Goal: Obtain resource: Download file/media

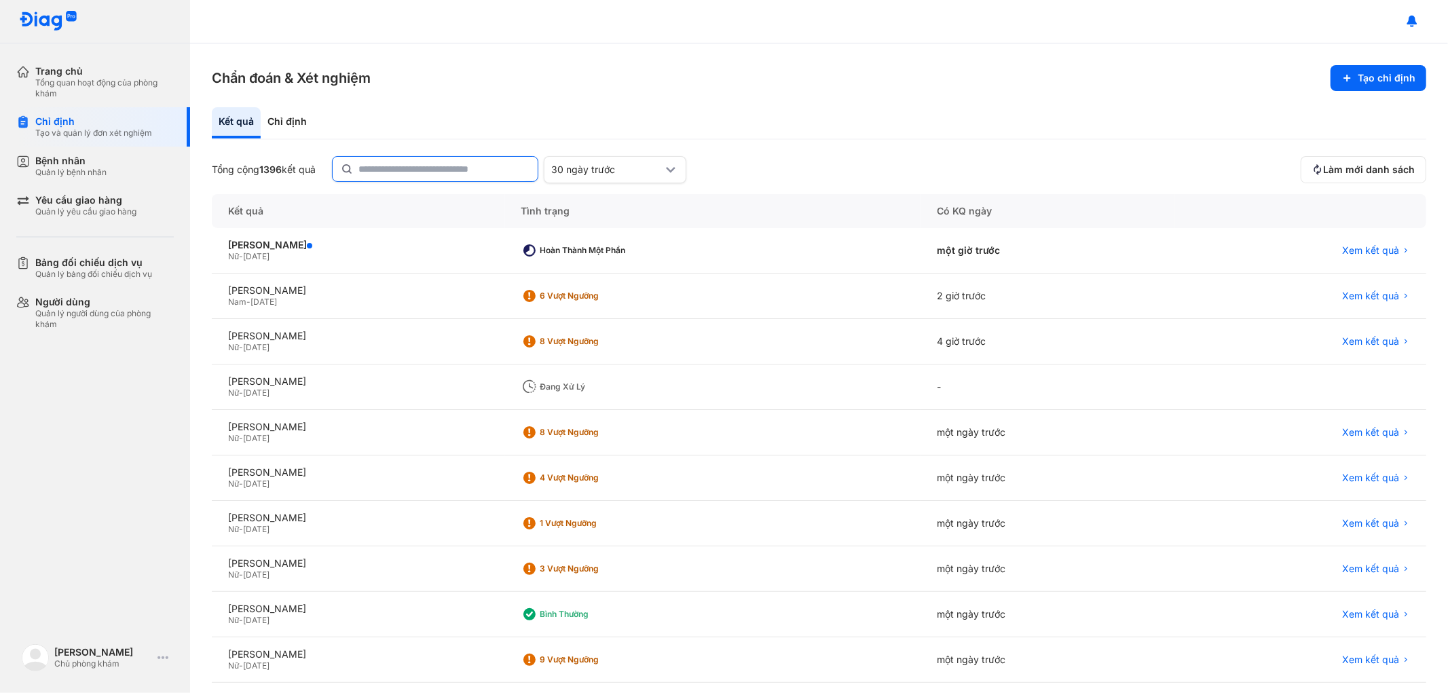
click at [456, 170] on input "text" at bounding box center [443, 169] width 171 height 24
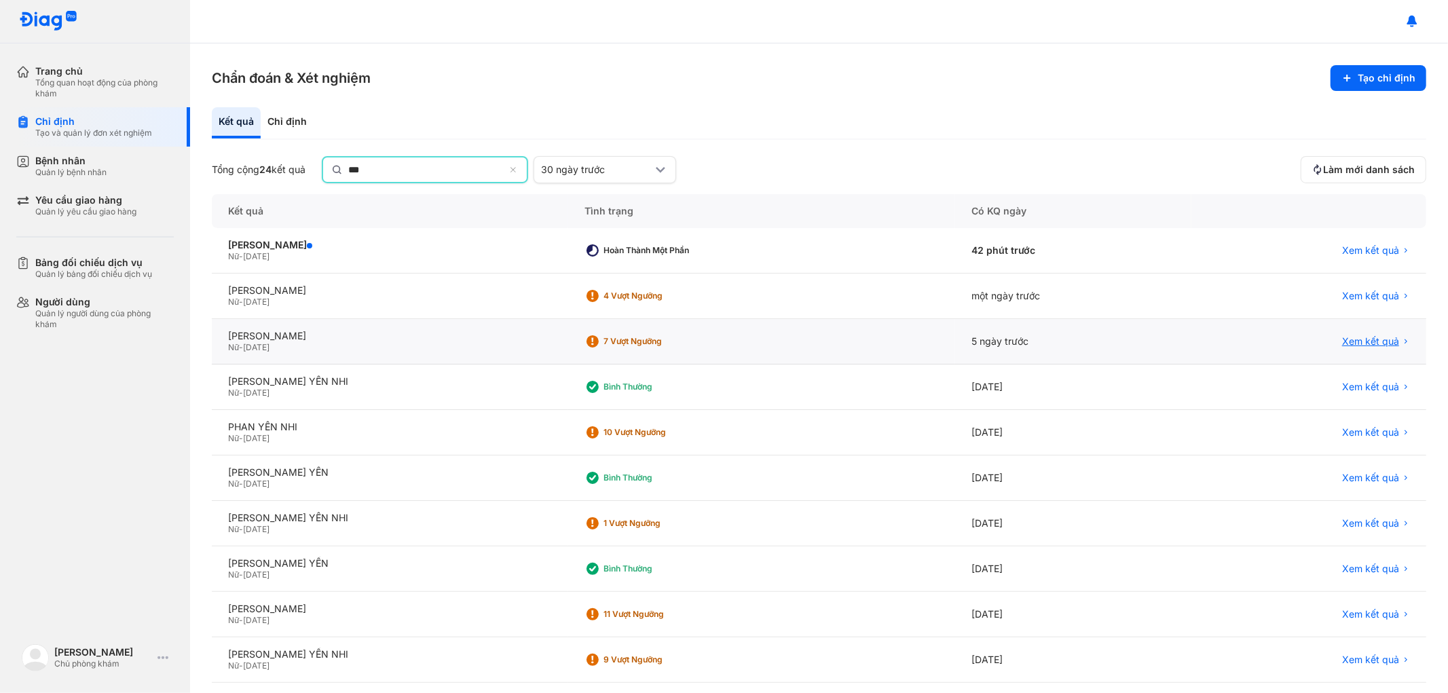
type input "***"
click at [1357, 342] on span "Xem kết quả" at bounding box center [1370, 341] width 57 height 12
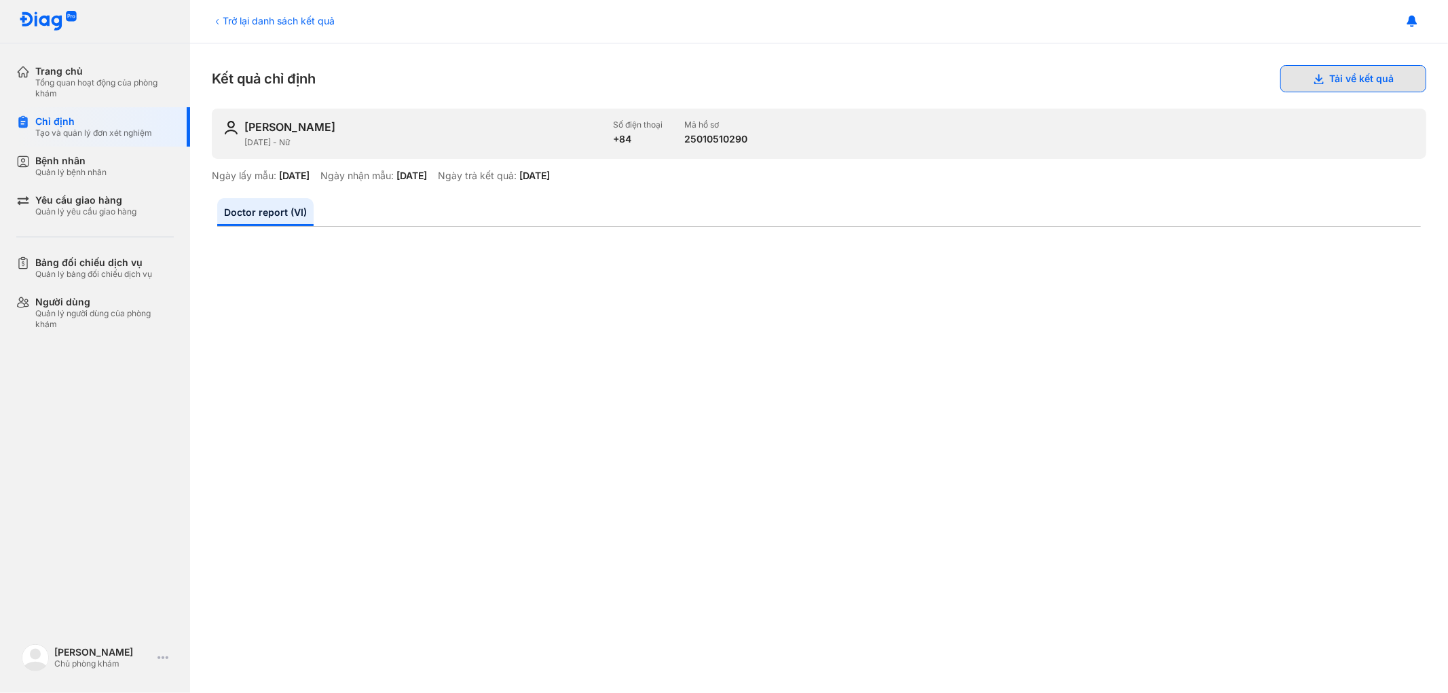
click at [1313, 83] on icon at bounding box center [1318, 78] width 11 height 11
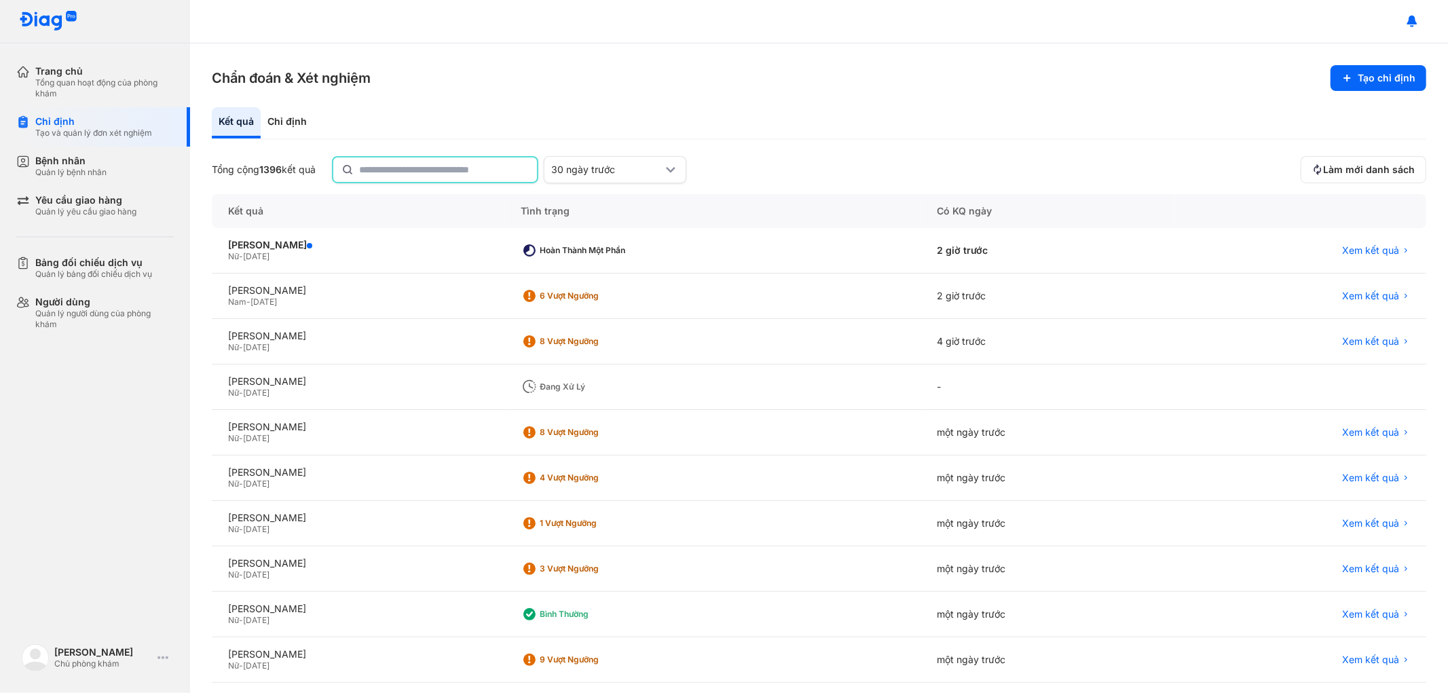
click at [496, 173] on input "text" at bounding box center [444, 170] width 170 height 24
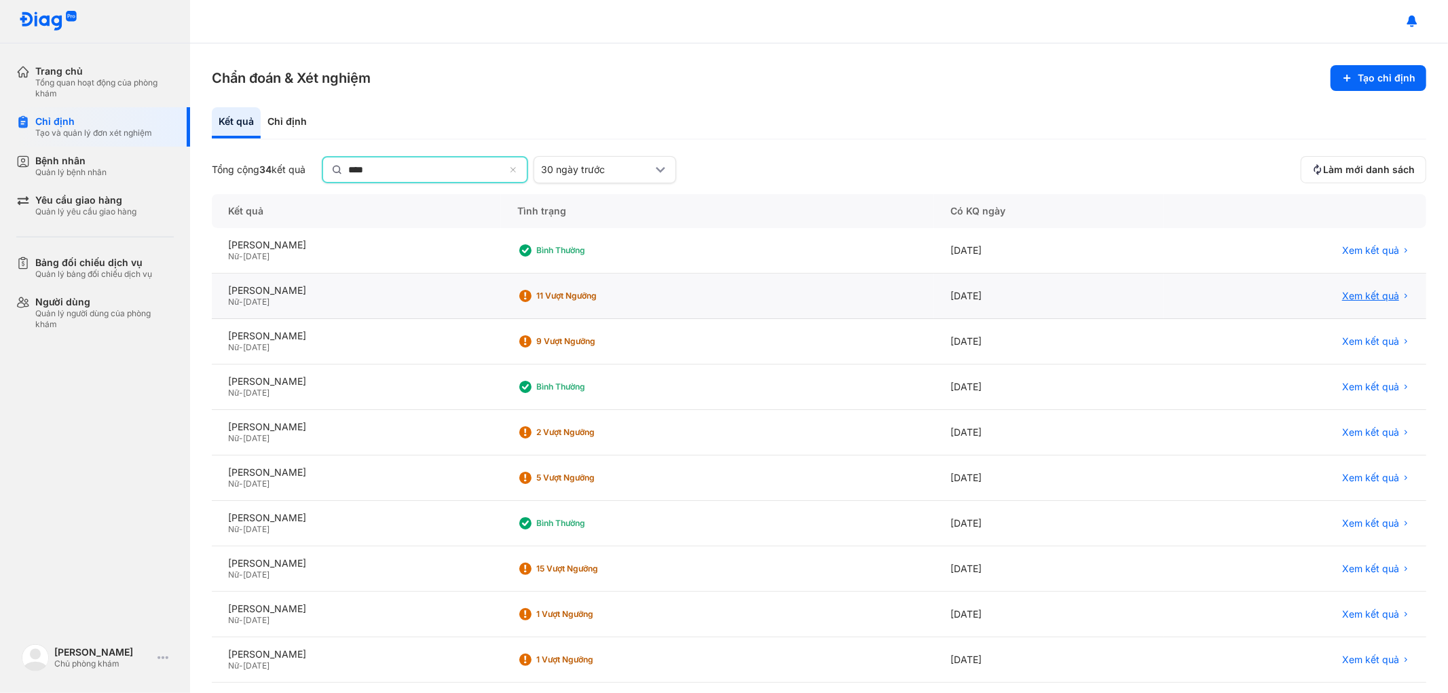
type input "****"
click at [1342, 291] on span "Xem kết quả" at bounding box center [1370, 297] width 57 height 12
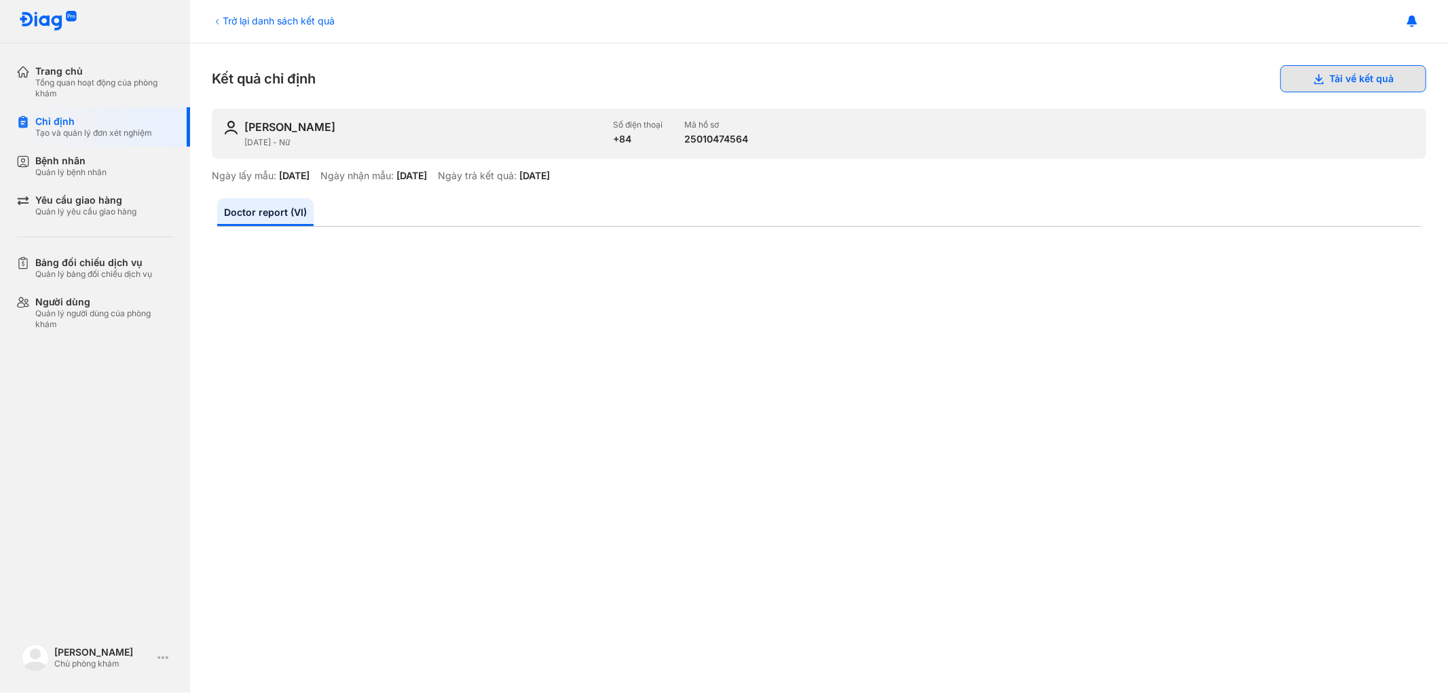
click at [1307, 72] on button "Tải về kết quả" at bounding box center [1353, 78] width 146 height 27
click at [1343, 77] on button "Tải về kết quả" at bounding box center [1353, 78] width 146 height 27
click at [1325, 77] on button "Tải về kết quả" at bounding box center [1353, 78] width 146 height 27
click at [1321, 77] on button "Tải về kết quả" at bounding box center [1353, 78] width 146 height 27
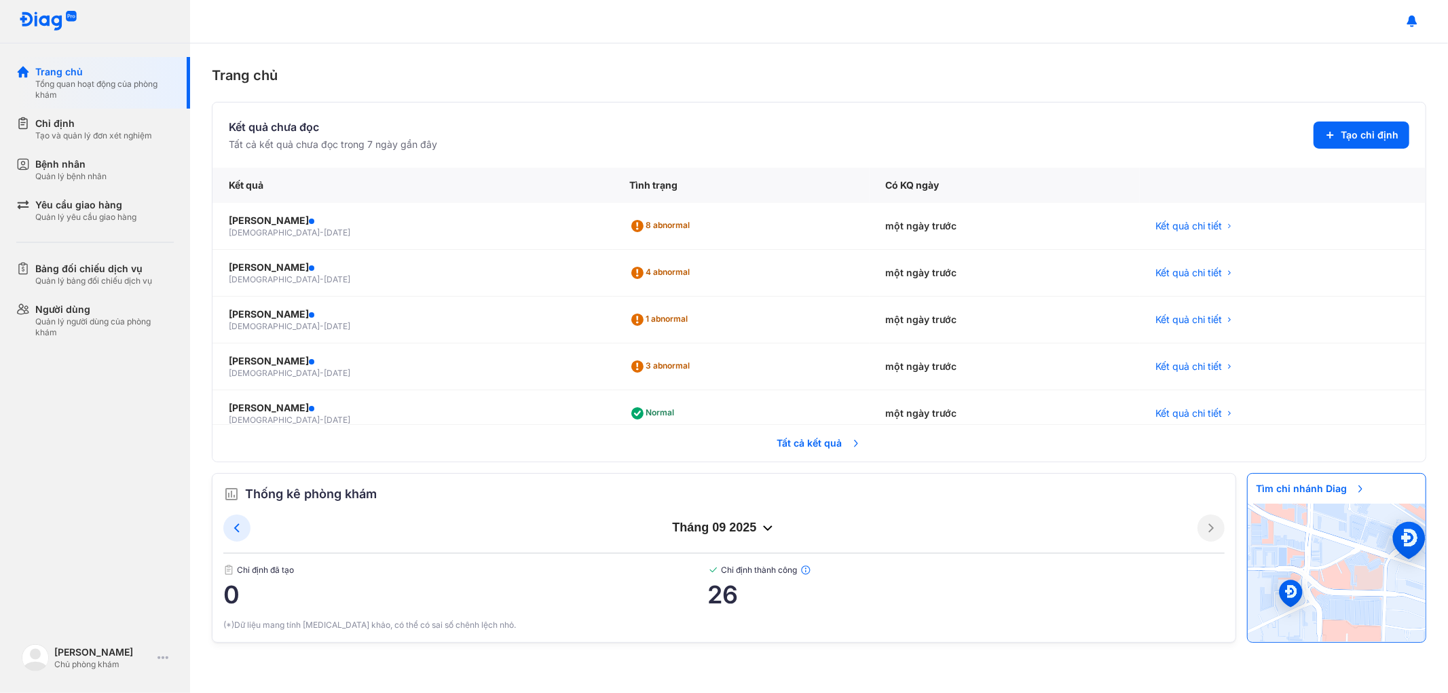
click at [797, 446] on span "Tất cả kết quả" at bounding box center [819, 443] width 100 height 30
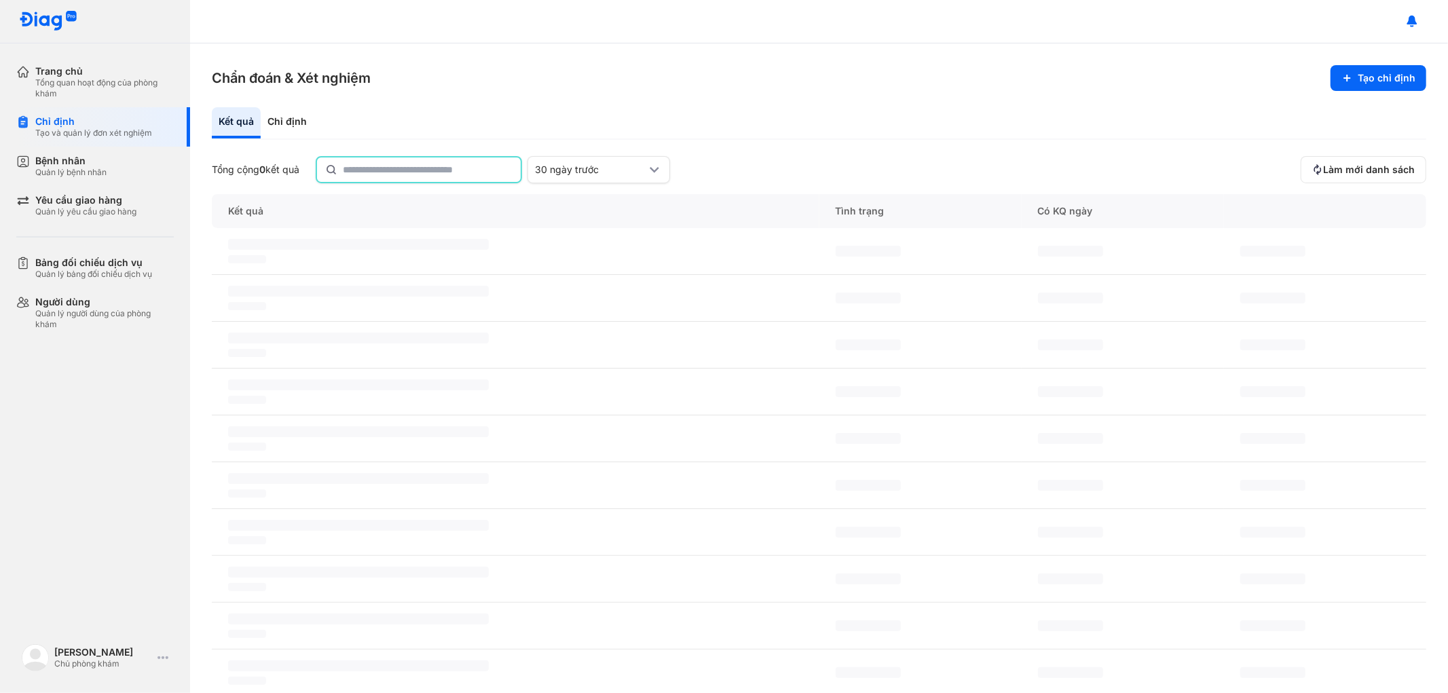
click at [493, 161] on input "text" at bounding box center [428, 170] width 170 height 24
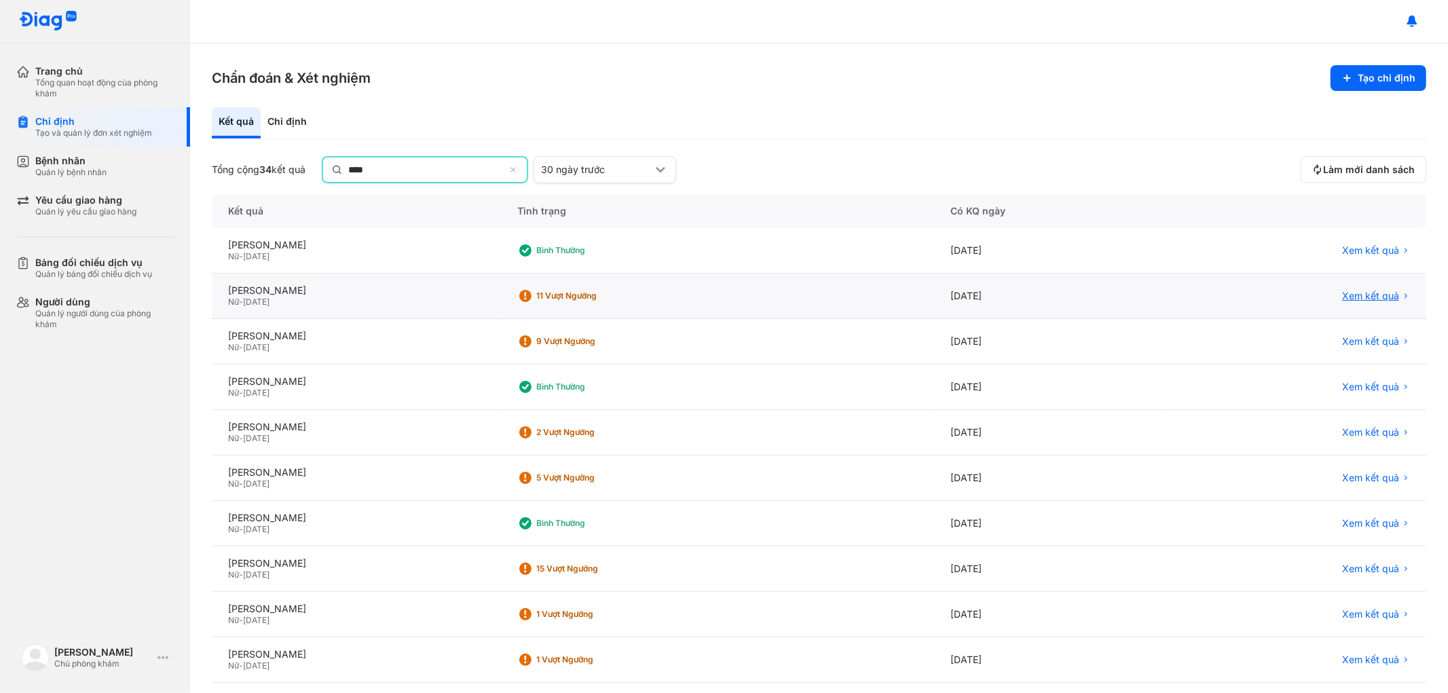
type input "****"
click at [1342, 291] on span "Xem kết quả" at bounding box center [1370, 297] width 57 height 12
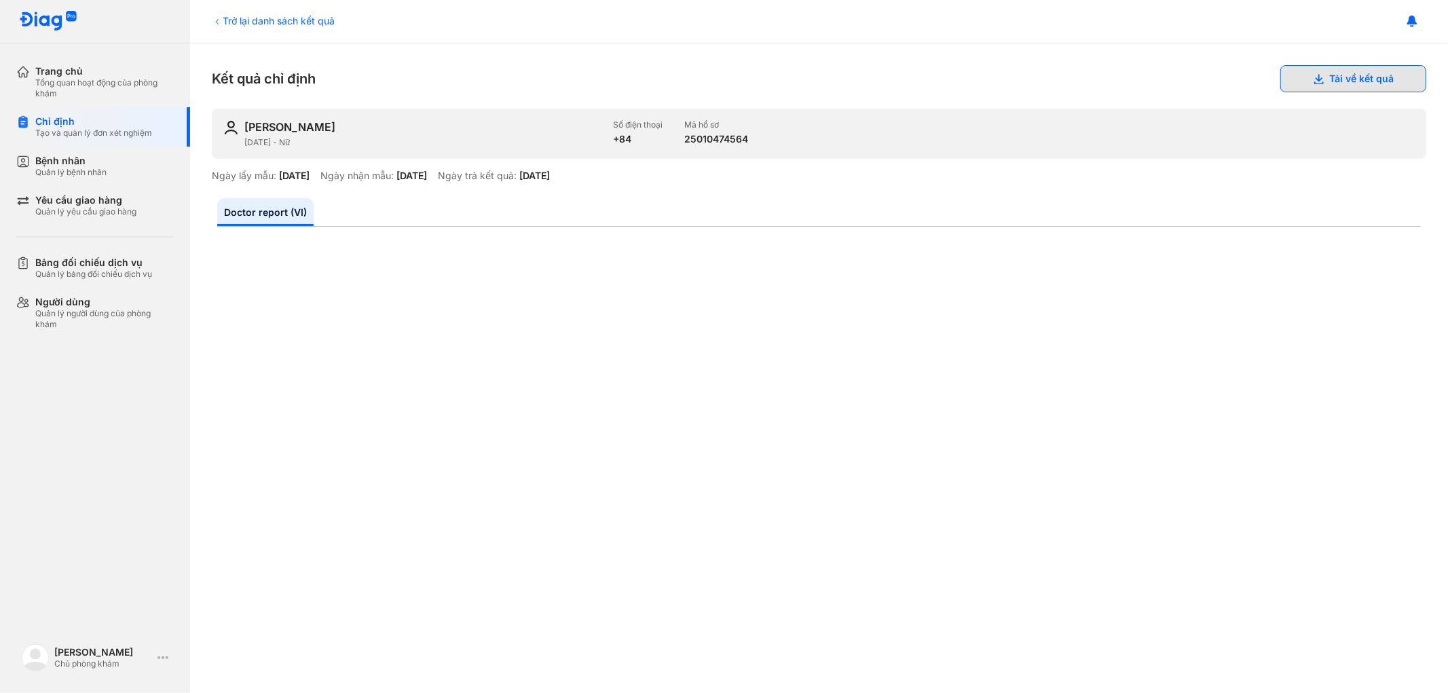
click at [1331, 67] on button "Tải về kết quả" at bounding box center [1353, 78] width 146 height 27
click at [242, 17] on div "Trở lại danh sách kết quả" at bounding box center [273, 21] width 123 height 14
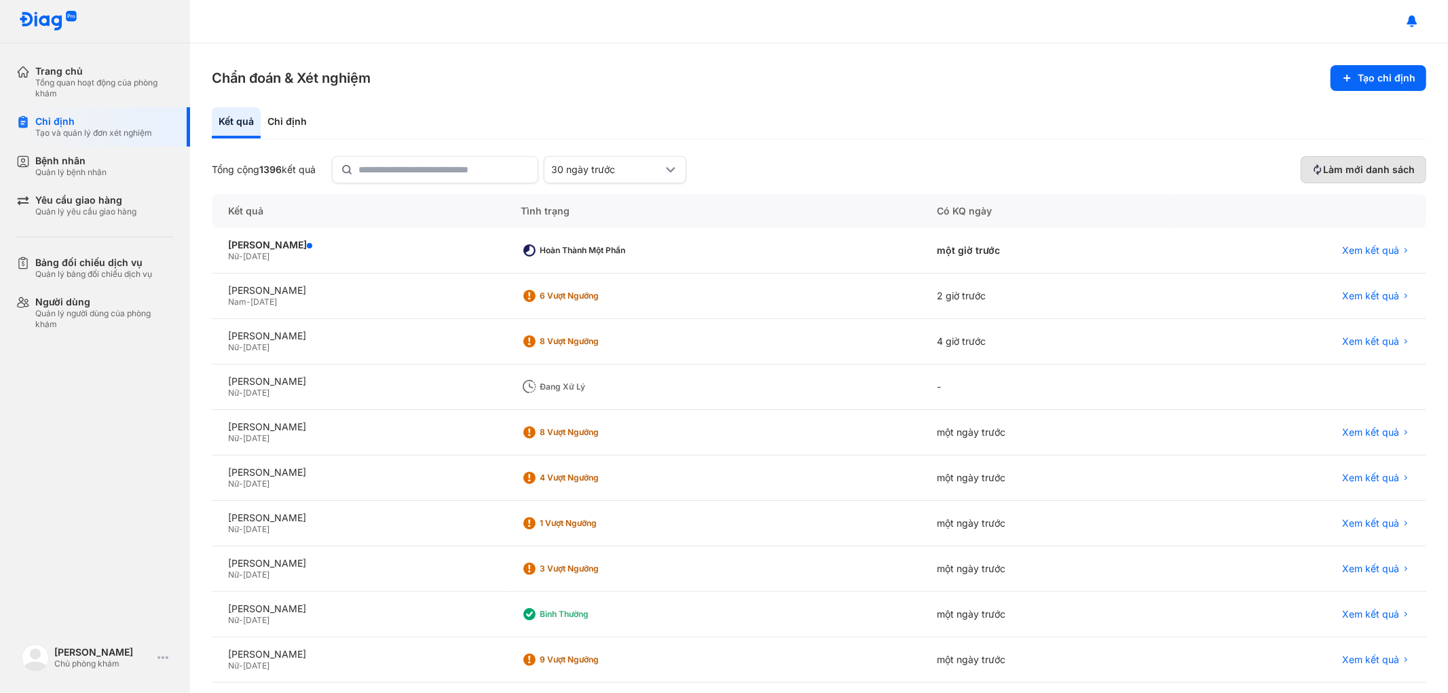
click at [1346, 170] on span "Làm mới danh sách" at bounding box center [1369, 170] width 92 height 12
click at [415, 174] on input "text" at bounding box center [443, 169] width 171 height 24
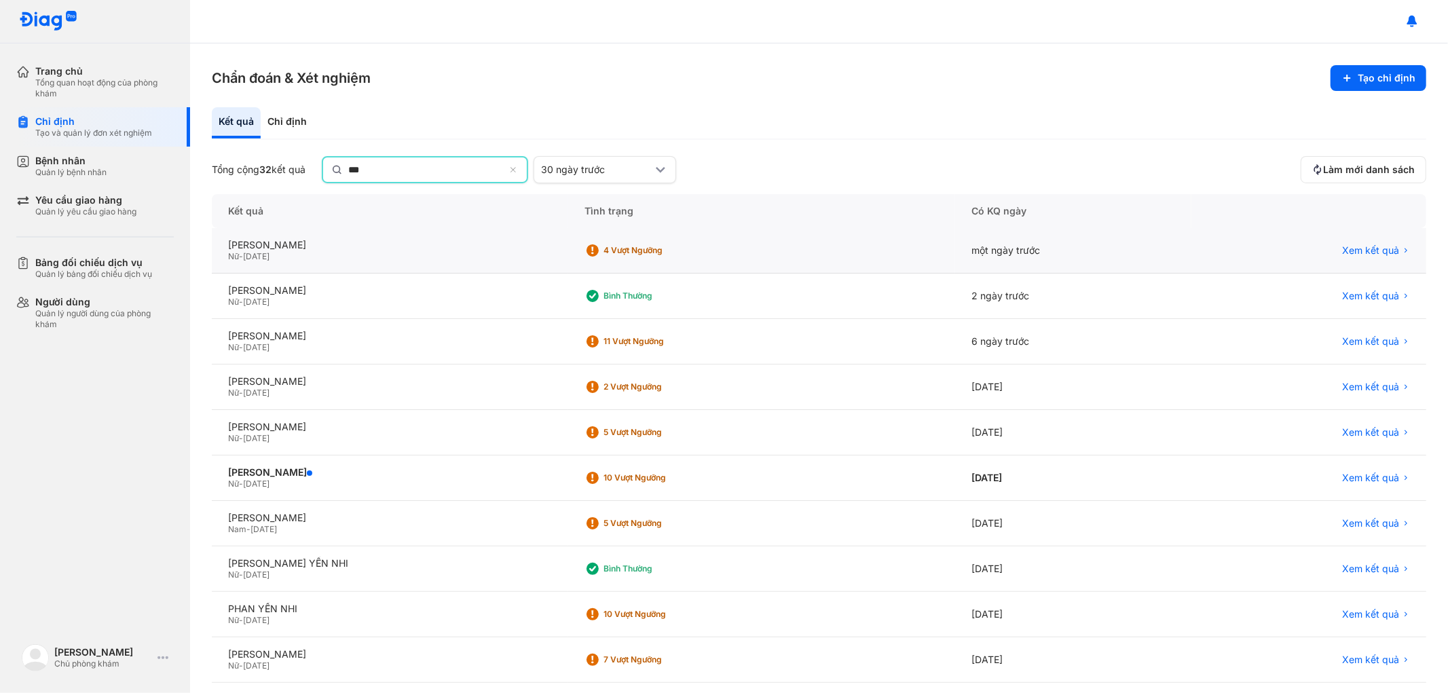
type input "***"
click at [1355, 232] on div "Xem kết quả" at bounding box center [1309, 251] width 235 height 45
click at [1353, 248] on span "Xem kết quả" at bounding box center [1370, 250] width 57 height 12
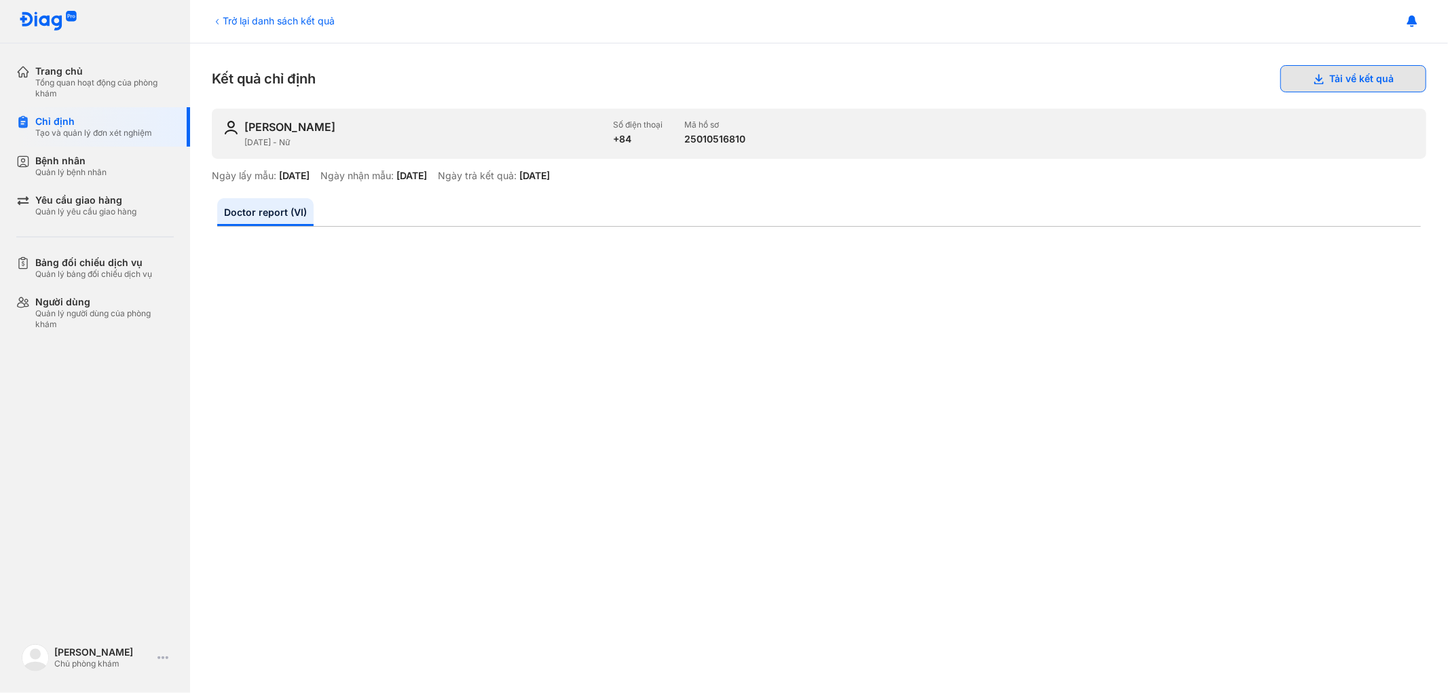
click at [1323, 75] on button "Tải về kết quả" at bounding box center [1353, 78] width 146 height 27
